Goal: Task Accomplishment & Management: Manage account settings

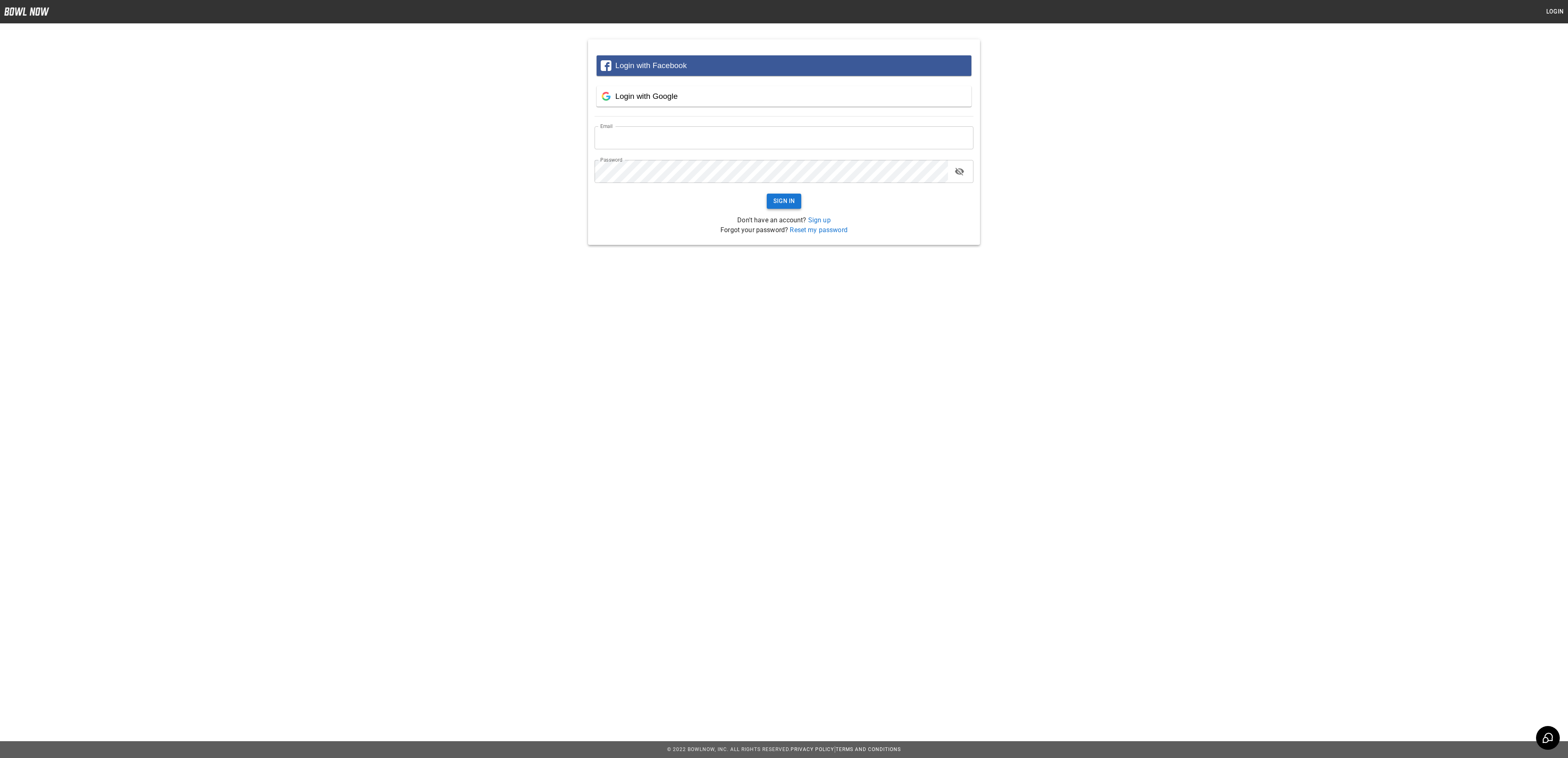
type input "**********"
click at [779, 198] on button "Sign In" at bounding box center [785, 200] width 35 height 15
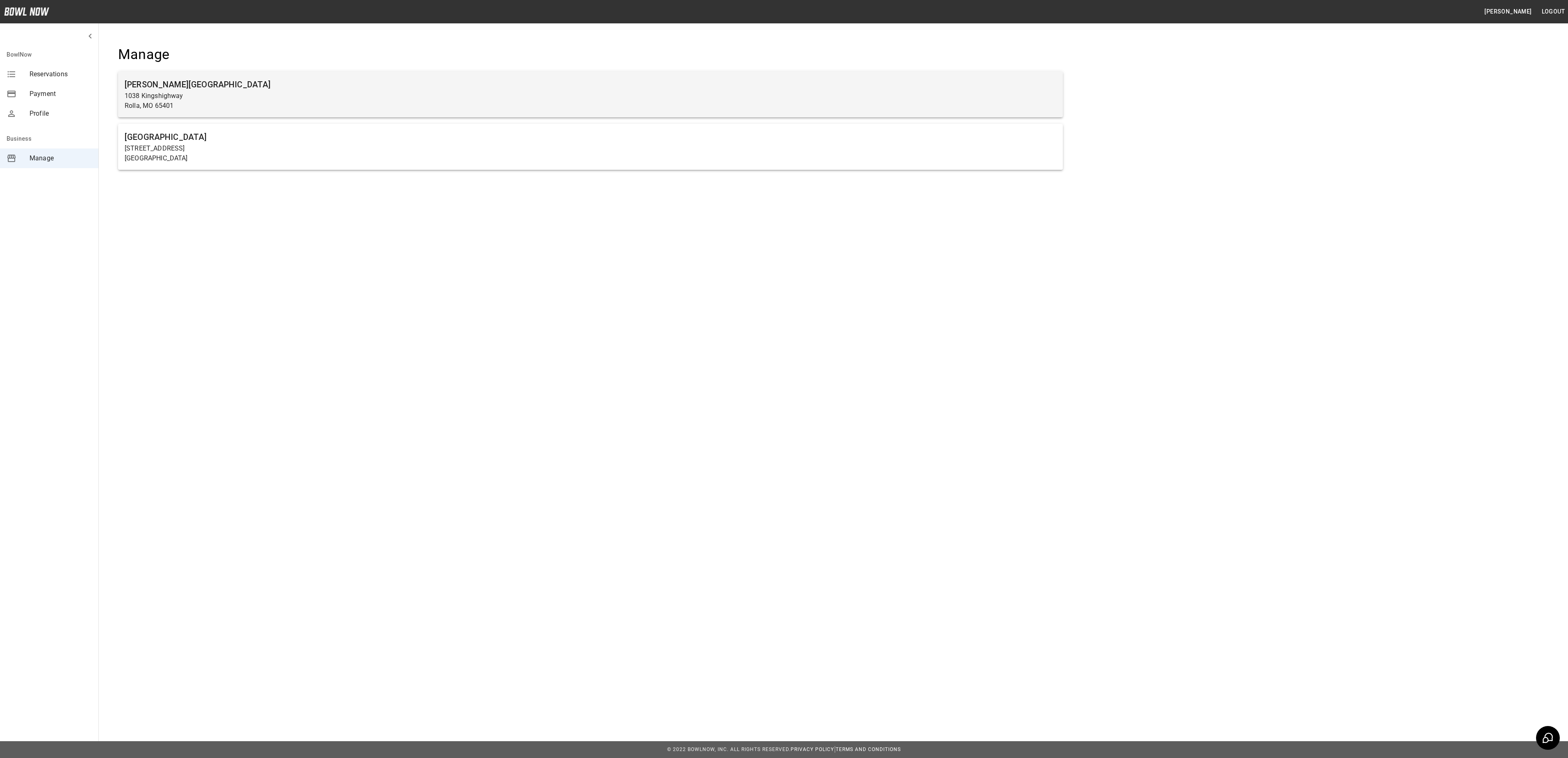
click at [370, 93] on p "1038 Kingshighway" at bounding box center [590, 96] width 932 height 10
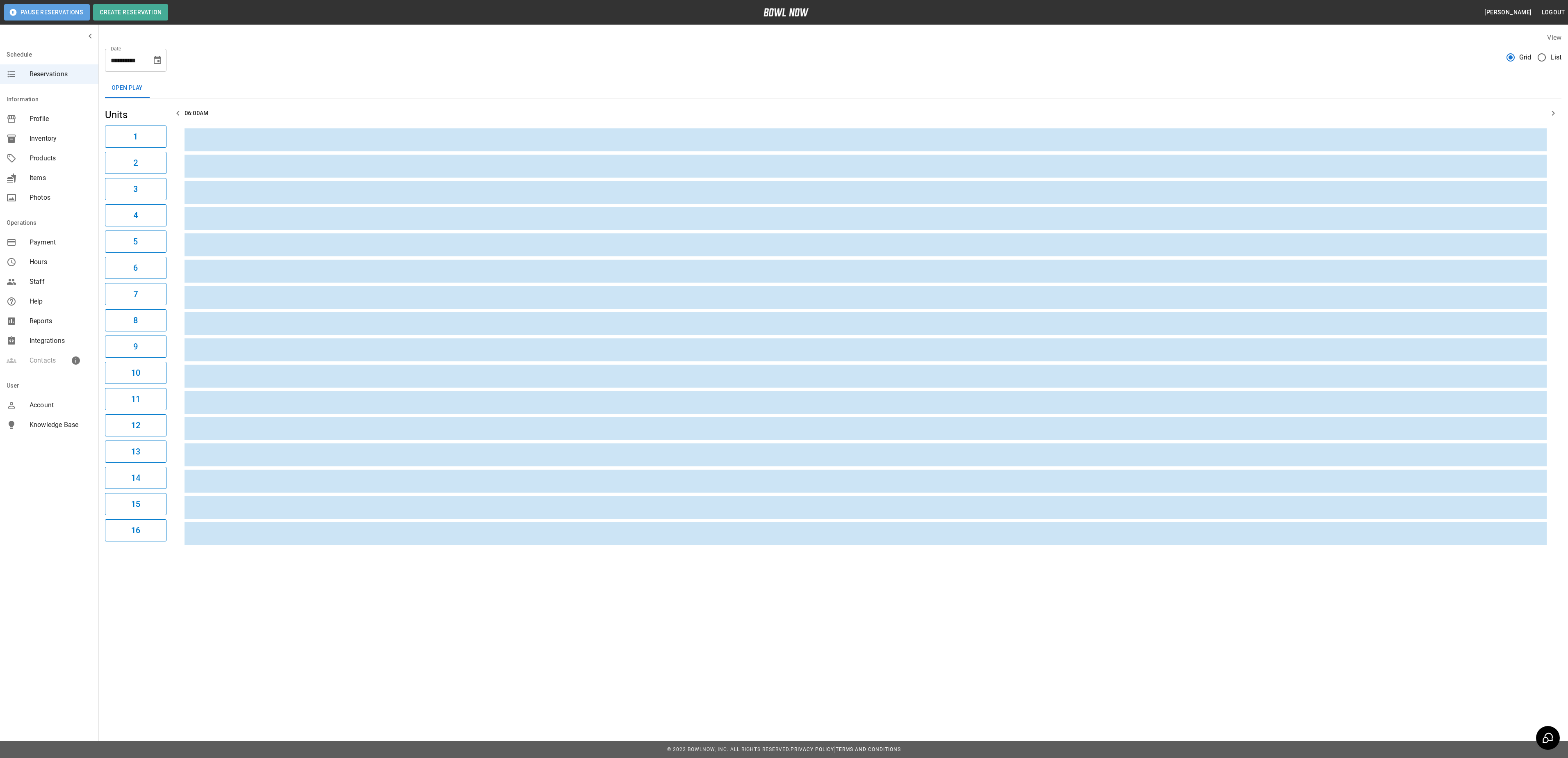
click at [54, 5] on button "Pause Reservations" at bounding box center [46, 12] width 85 height 17
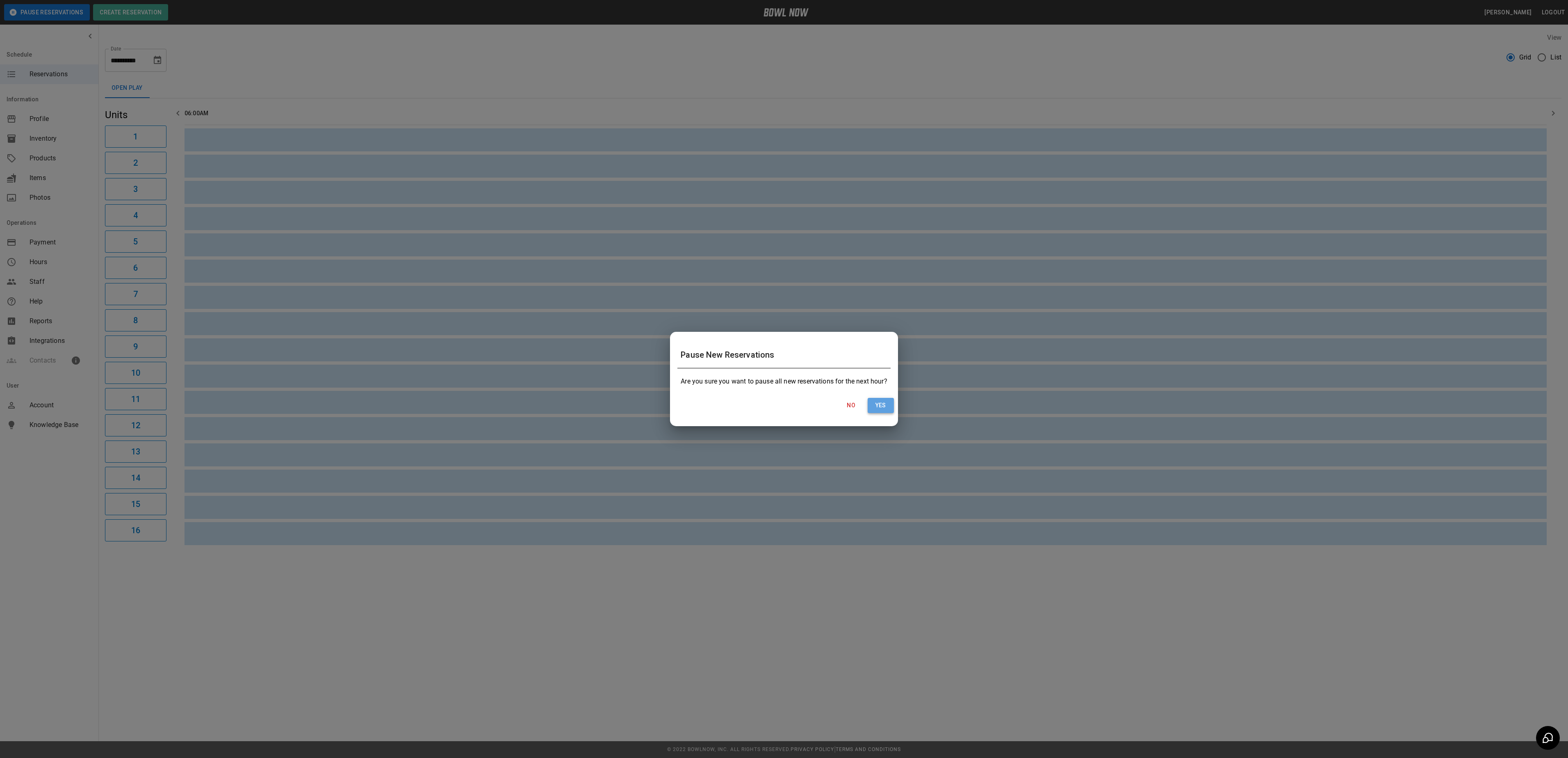
click at [881, 399] on button "Yes" at bounding box center [881, 405] width 26 height 15
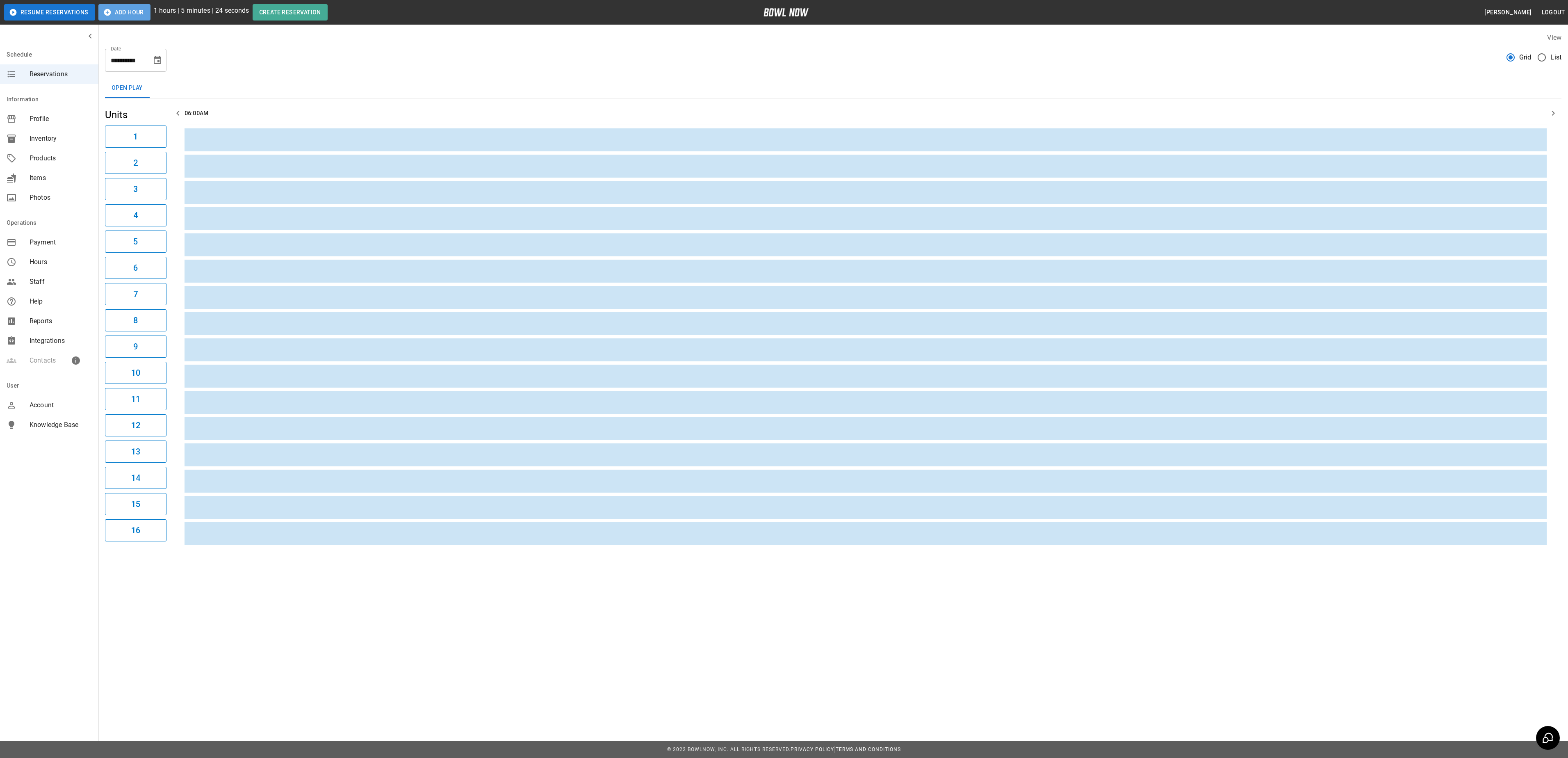
click at [127, 8] on button "Add Hour" at bounding box center [124, 12] width 52 height 17
